Goal: Transaction & Acquisition: Obtain resource

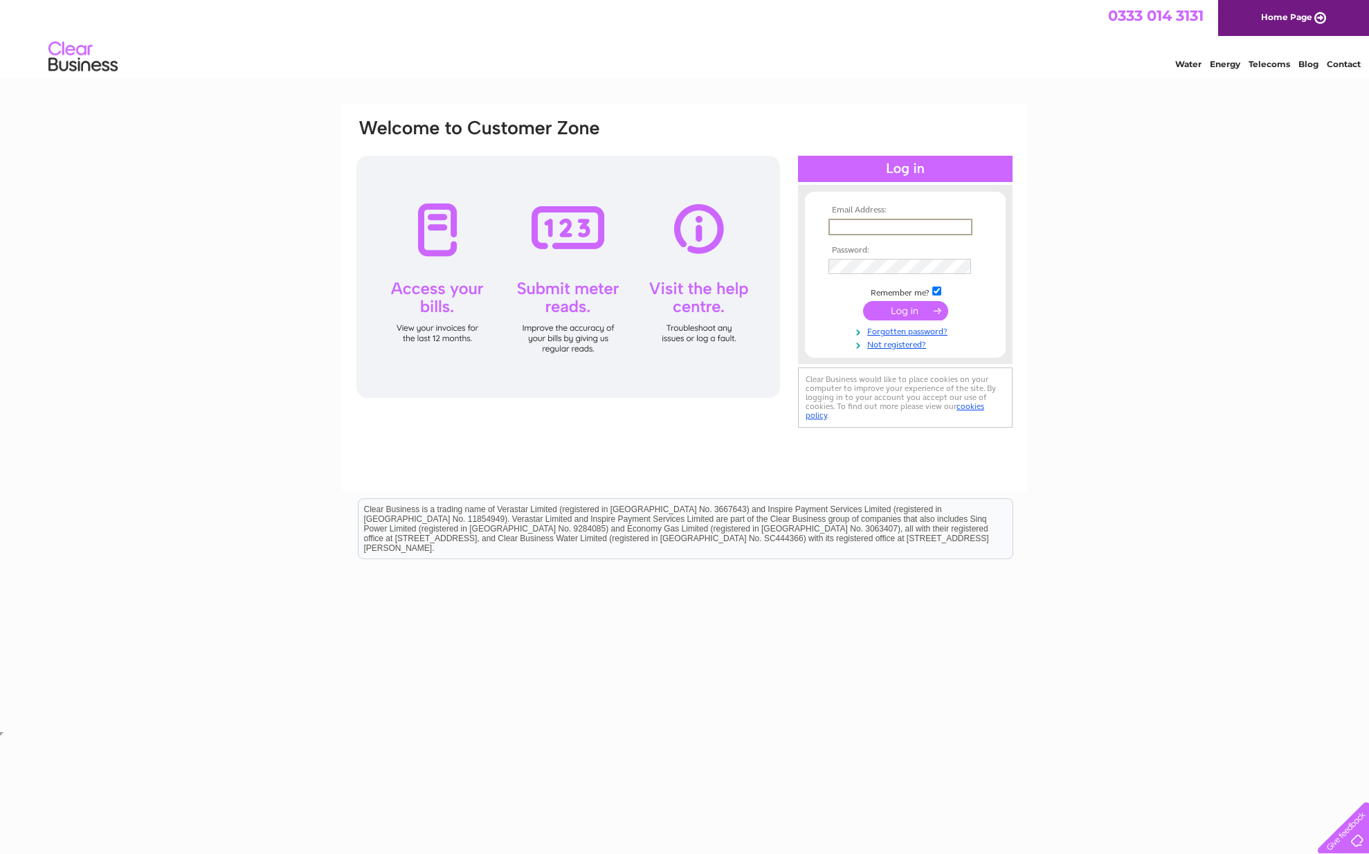
click at [897, 225] on input "text" at bounding box center [900, 227] width 144 height 17
type input "amy.henderson@braemar.com"
click at [863, 301] on input "submit" at bounding box center [905, 310] width 85 height 19
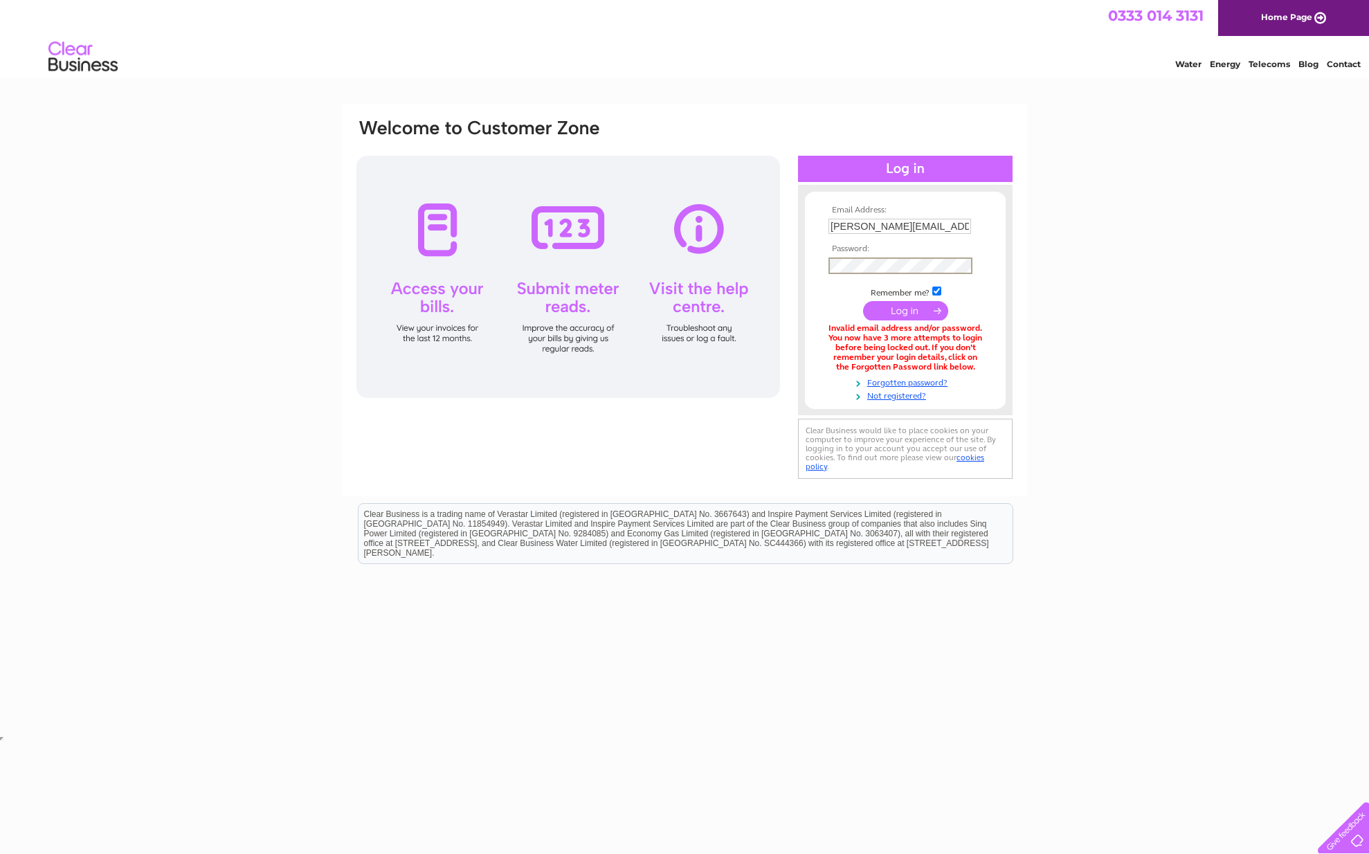
click at [863, 301] on input "submit" at bounding box center [905, 310] width 85 height 19
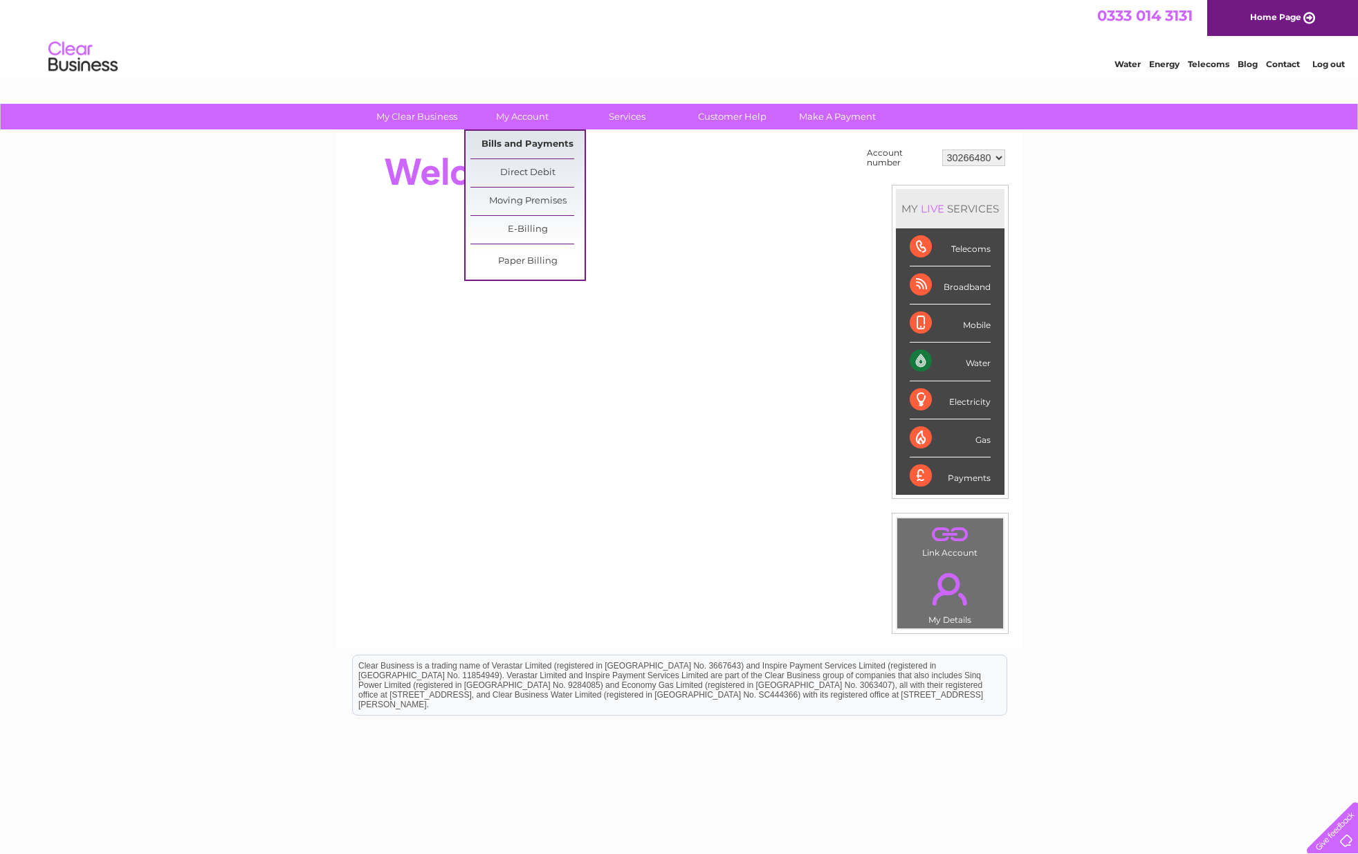
click at [516, 151] on link "Bills and Payments" at bounding box center [528, 145] width 114 height 28
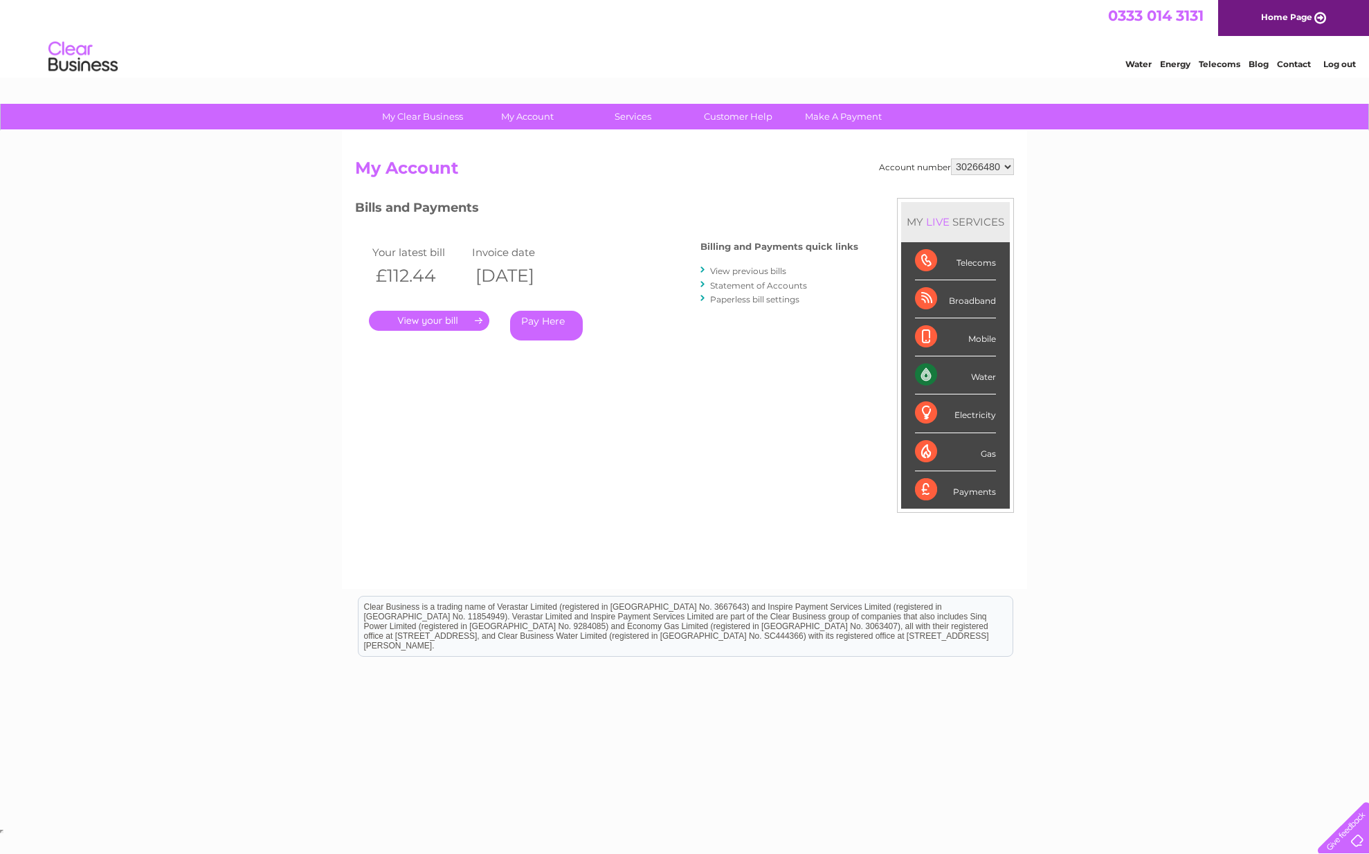
click at [450, 325] on link "." at bounding box center [429, 321] width 120 height 20
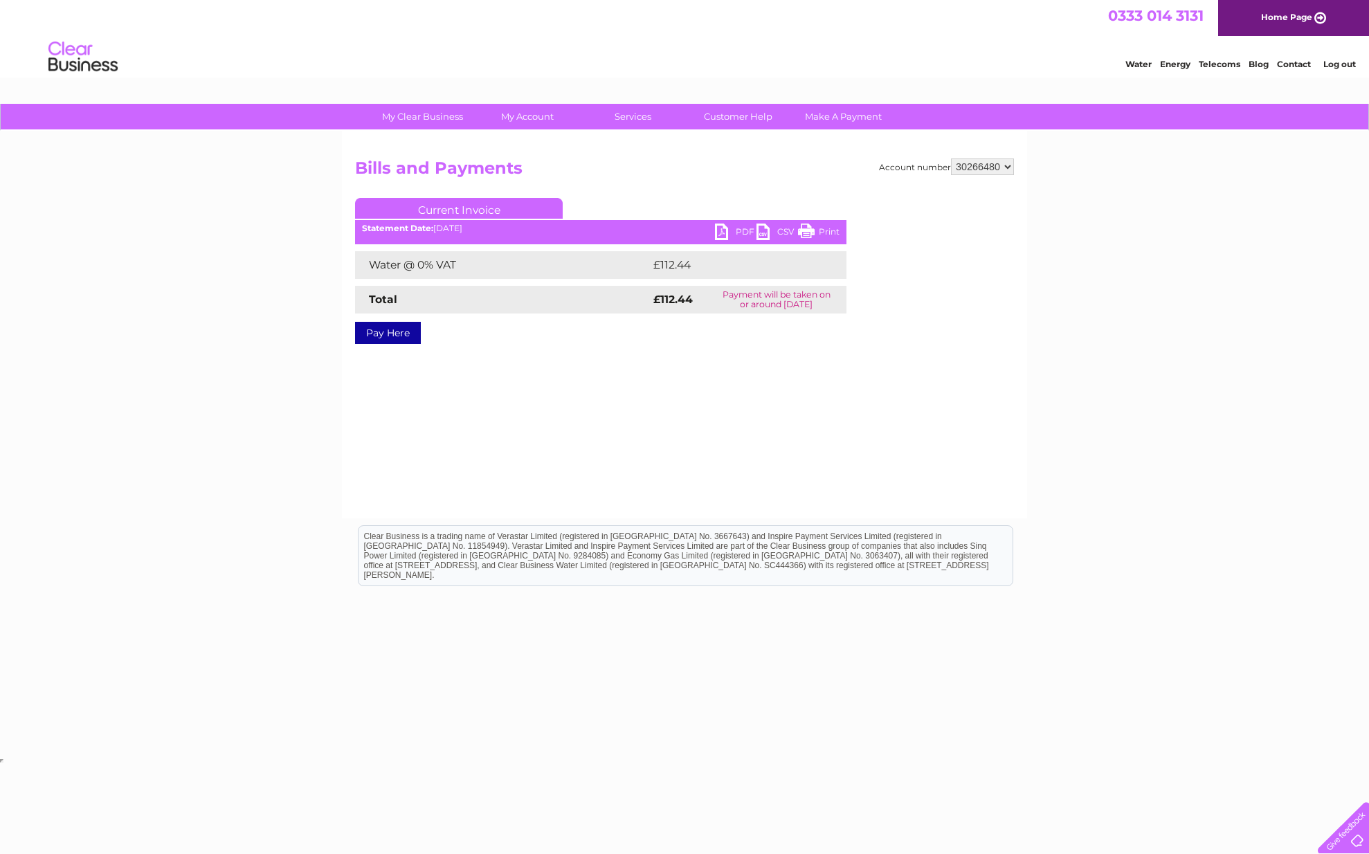
click at [735, 230] on link "PDF" at bounding box center [736, 233] width 42 height 20
